Goal: Task Accomplishment & Management: Use online tool/utility

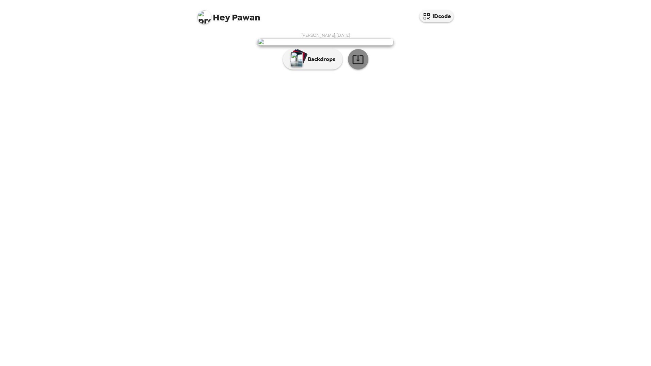
click at [359, 65] on icon "button" at bounding box center [358, 59] width 12 height 12
click at [313, 69] on button "Backdrops" at bounding box center [313, 59] width 60 height 20
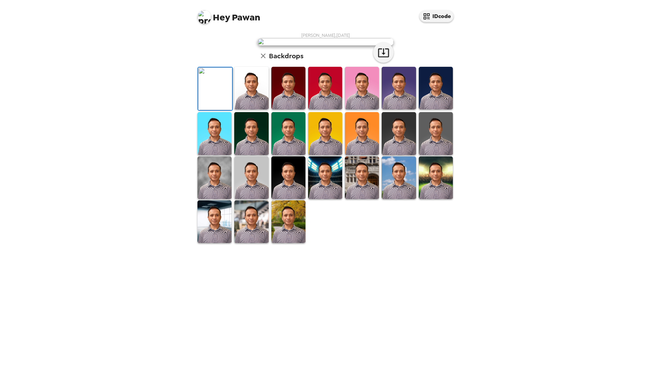
scroll to position [47, 0]
click at [263, 60] on icon "button" at bounding box center [263, 56] width 8 height 8
